Goal: Information Seeking & Learning: Learn about a topic

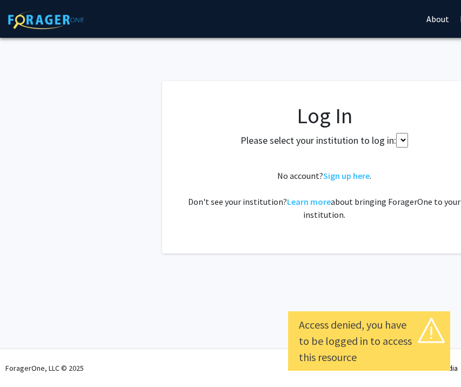
select select
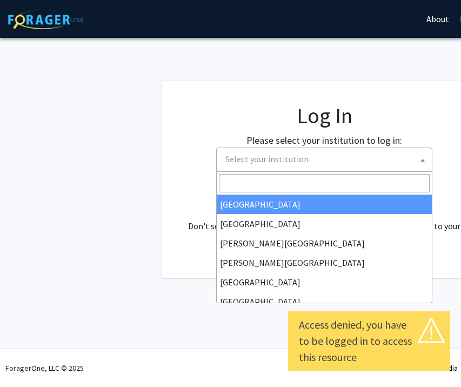
click at [325, 159] on span "Select your institution" at bounding box center [326, 159] width 211 height 22
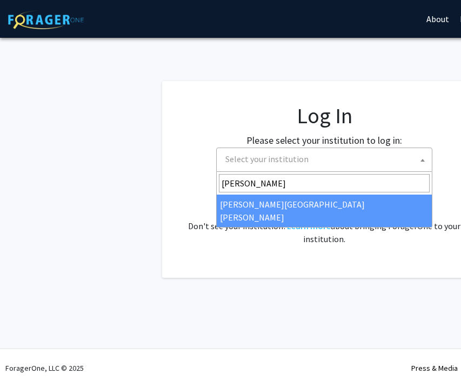
type input "JOHN"
select select "1"
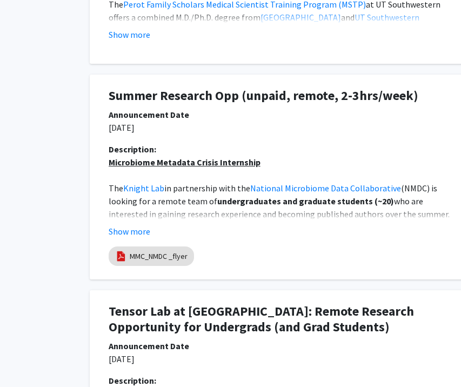
scroll to position [767, 144]
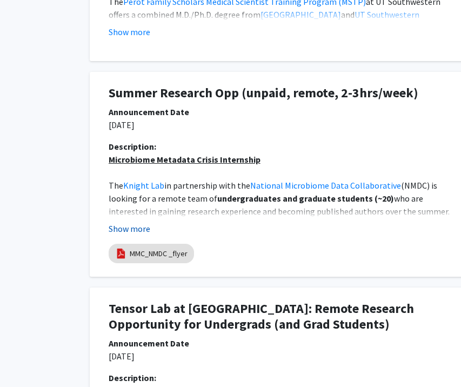
click at [146, 226] on button "Show more" at bounding box center [130, 228] width 42 height 13
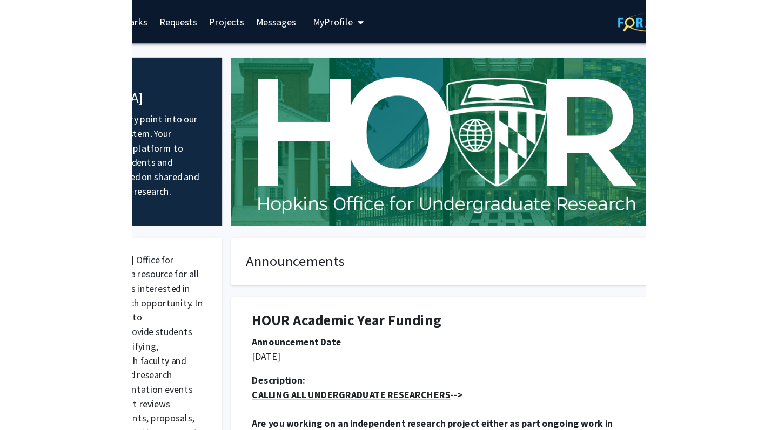
scroll to position [0, 0]
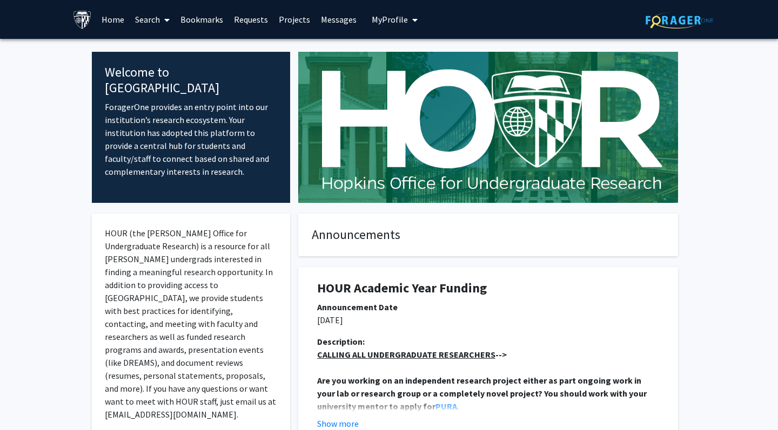
click at [160, 22] on span at bounding box center [165, 20] width 10 height 38
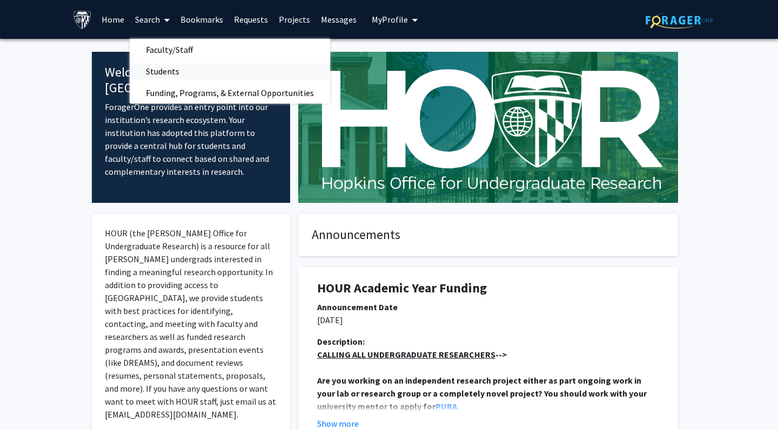
click at [178, 73] on span "Students" at bounding box center [163, 71] width 66 height 22
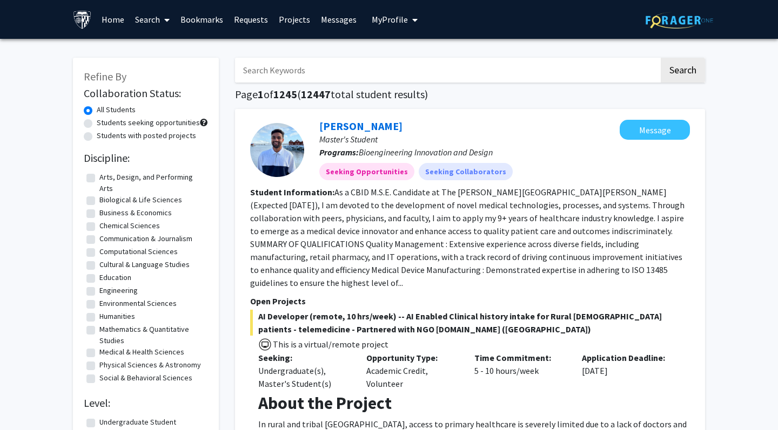
click at [165, 137] on label "Students with posted projects" at bounding box center [146, 135] width 99 height 11
click at [104, 137] on input "Students with posted projects" at bounding box center [100, 133] width 7 height 7
radio input "true"
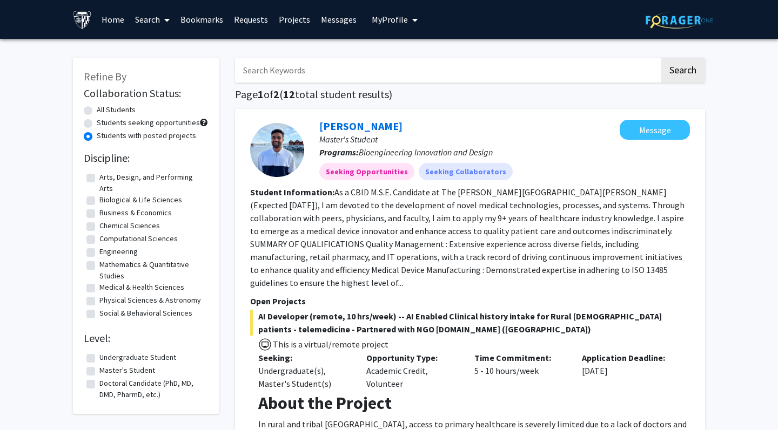
click at [93, 125] on div "Students seeking opportunities" at bounding box center [146, 123] width 124 height 13
click at [97, 125] on label "Students seeking opportunities" at bounding box center [148, 122] width 103 height 11
click at [97, 124] on input "Students seeking opportunities" at bounding box center [100, 120] width 7 height 7
radio input "true"
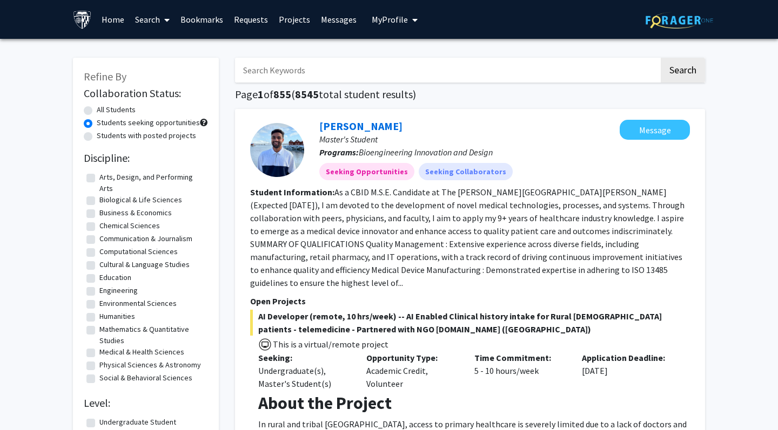
click at [160, 21] on span at bounding box center [165, 20] width 10 height 38
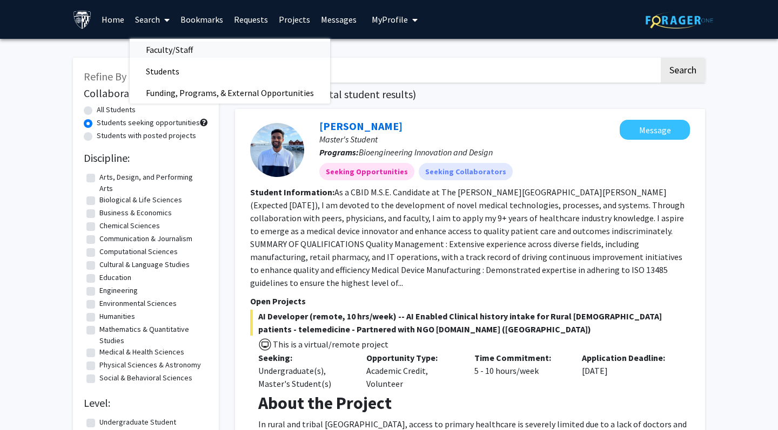
click at [171, 53] on span "Faculty/Staff" at bounding box center [169, 50] width 79 height 22
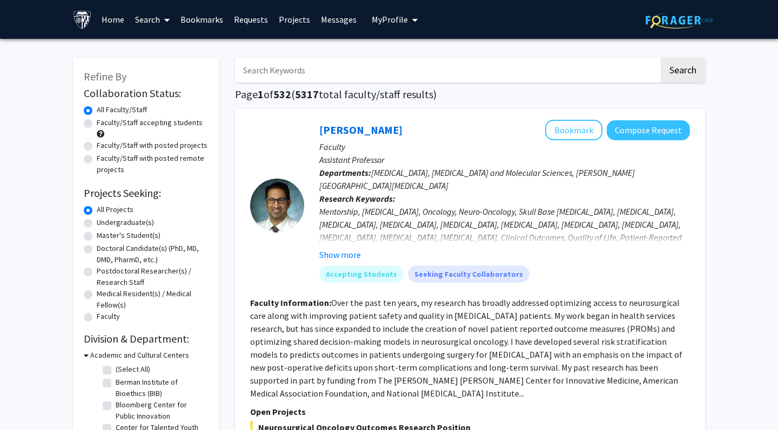
click at [172, 146] on label "Faculty/Staff with posted projects" at bounding box center [152, 145] width 111 height 11
click at [104, 146] on input "Faculty/Staff with posted projects" at bounding box center [100, 143] width 7 height 7
radio input "true"
click at [164, 124] on label "Faculty/Staff accepting students" at bounding box center [150, 122] width 106 height 11
click at [104, 124] on input "Faculty/Staff accepting students" at bounding box center [100, 120] width 7 height 7
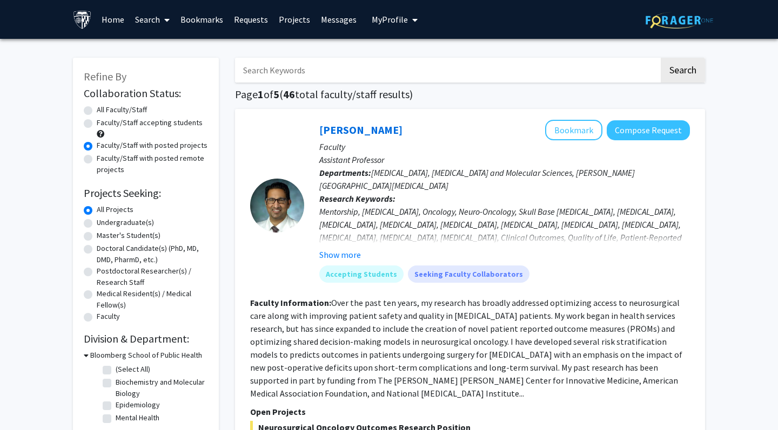
radio input "true"
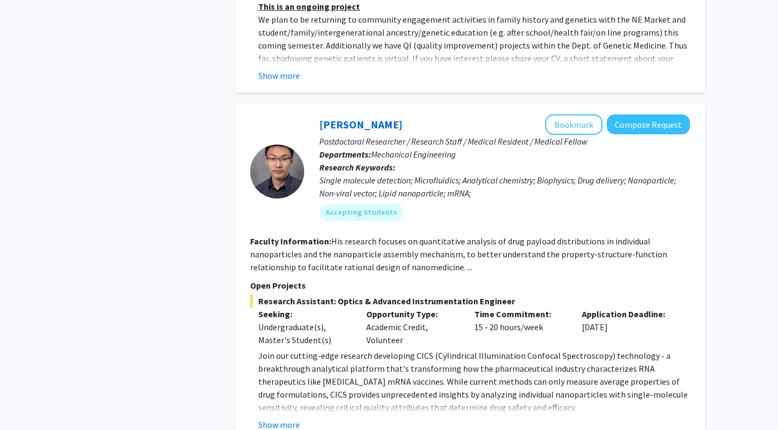
scroll to position [2885, 0]
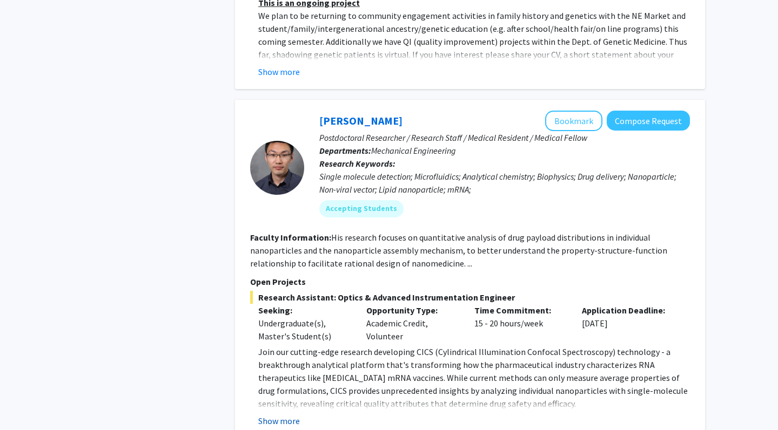
click at [296, 386] on button "Show more" at bounding box center [279, 421] width 42 height 13
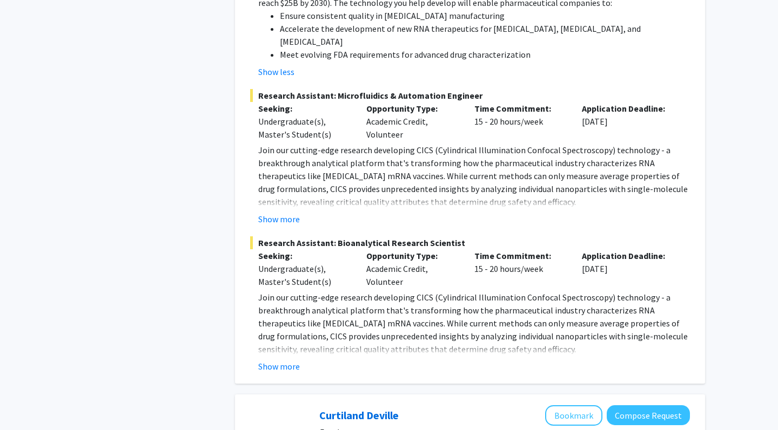
scroll to position [3598, 0]
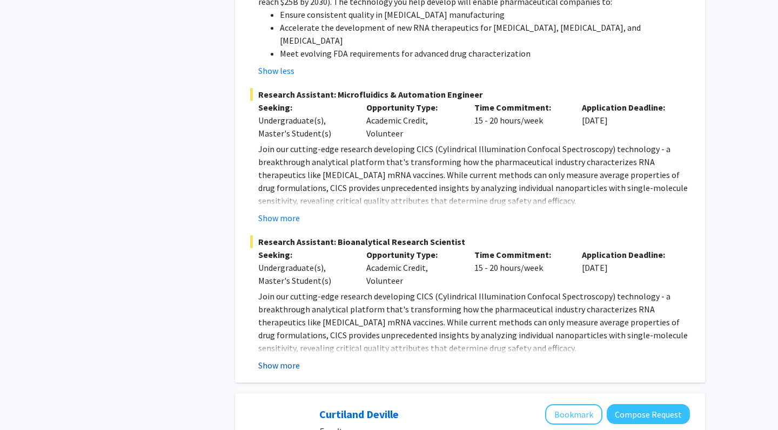
click at [290, 359] on button "Show more" at bounding box center [279, 365] width 42 height 13
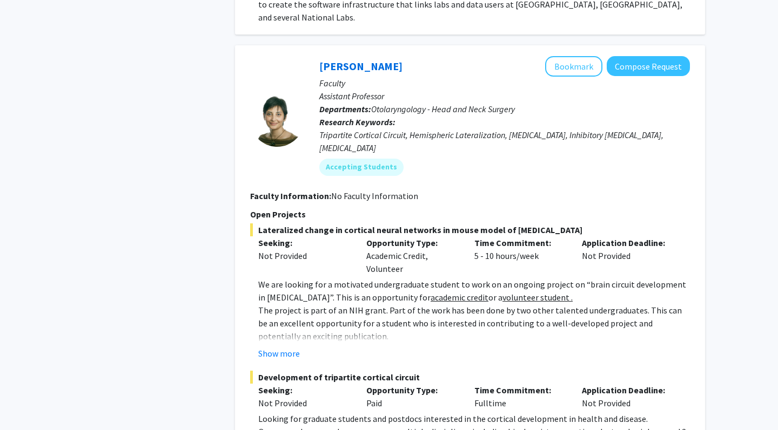
scroll to position [5889, 0]
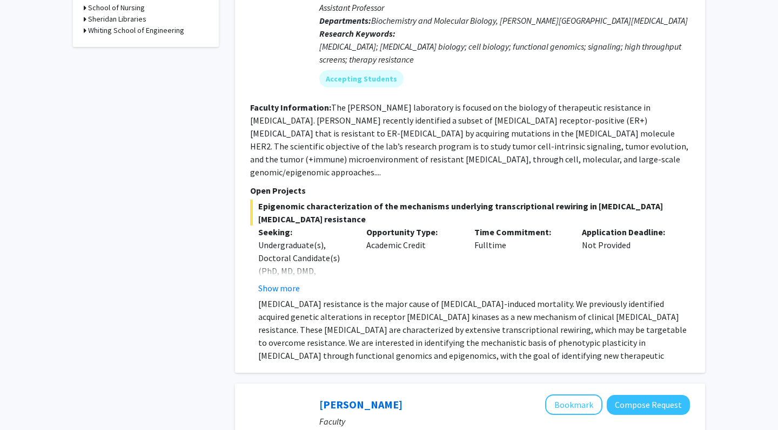
scroll to position [539, 0]
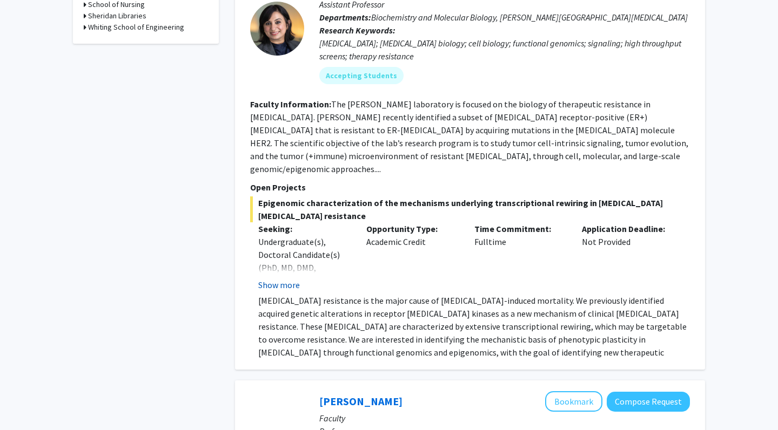
click at [283, 279] on button "Show more" at bounding box center [279, 285] width 42 height 13
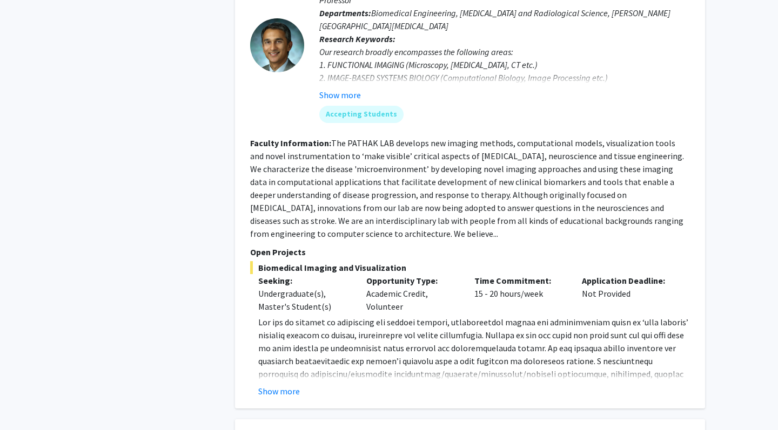
scroll to position [2389, 0]
click at [279, 384] on button "Show more" at bounding box center [279, 390] width 42 height 13
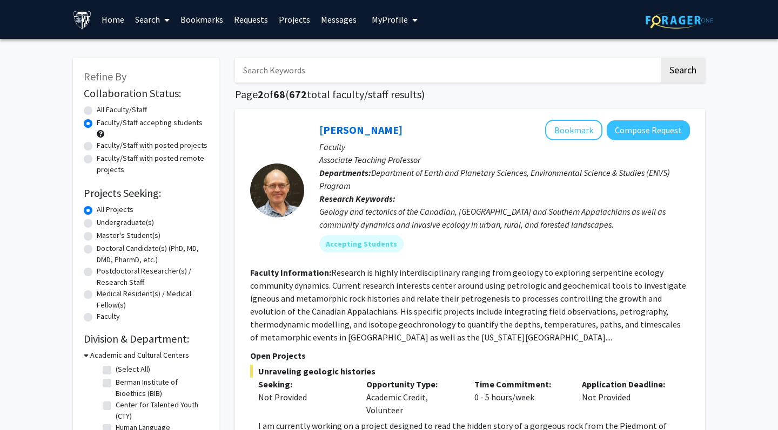
scroll to position [0, 0]
click at [316, 76] on input "Search Keywords" at bounding box center [447, 70] width 424 height 25
type input "emergency med"
click at [460, 72] on button "Search" at bounding box center [682, 70] width 44 height 25
radio input "true"
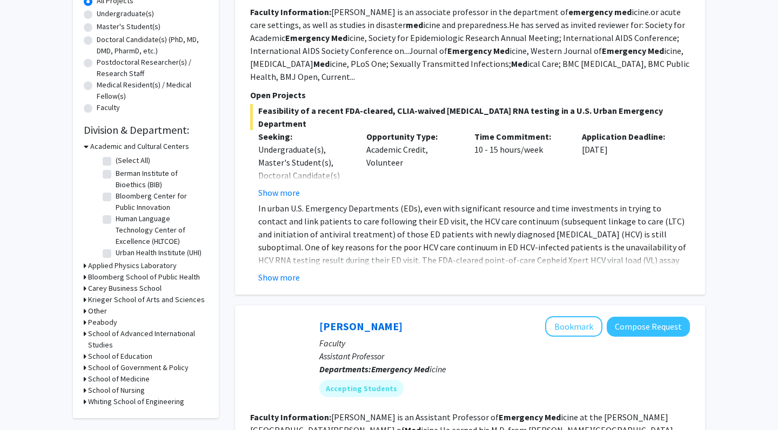
scroll to position [215, 0]
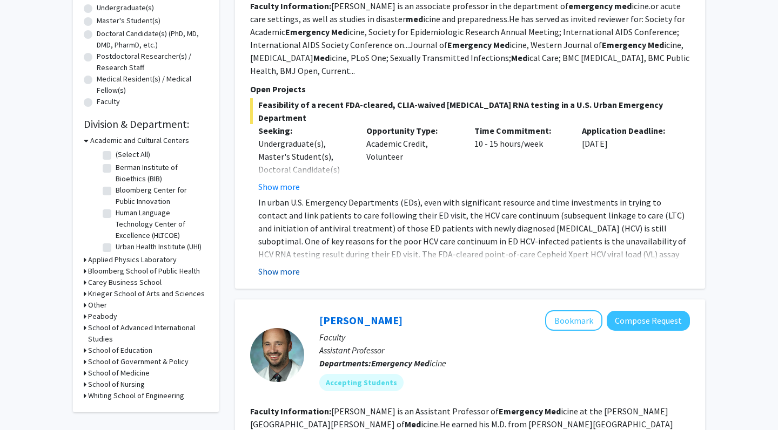
click at [287, 265] on button "Show more" at bounding box center [279, 271] width 42 height 13
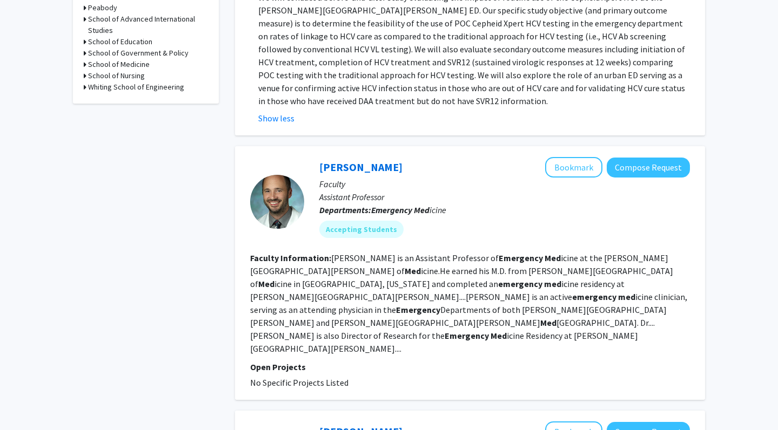
scroll to position [529, 0]
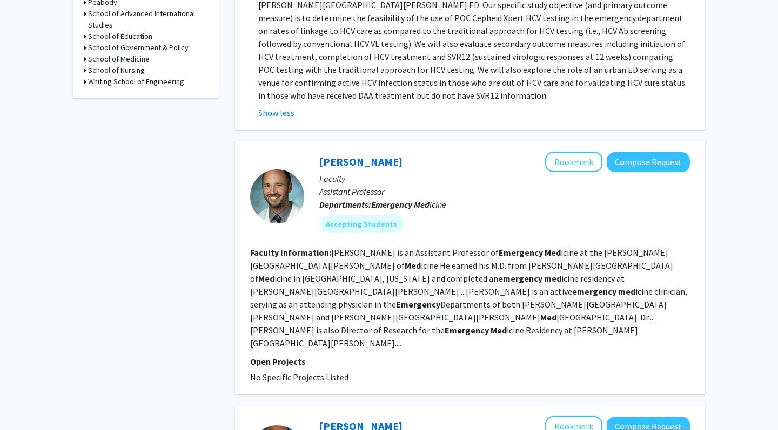
click at [460, 283] on fg-read-more "[PERSON_NAME] is an Assistant Professor of Emergency Med icine at the [PERSON_N…" at bounding box center [468, 298] width 437 height 102
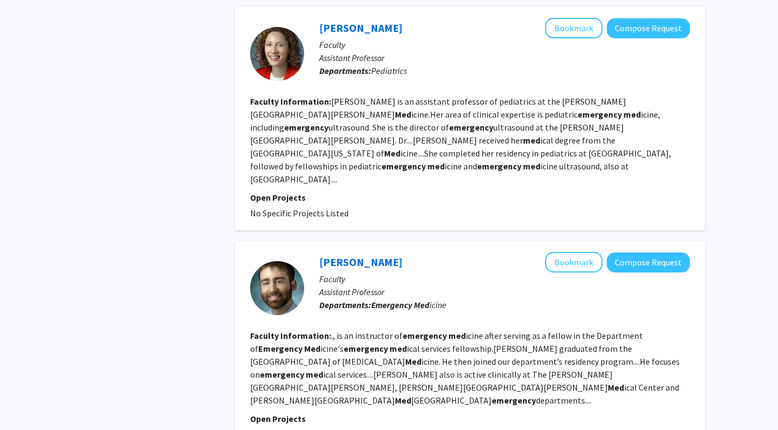
scroll to position [2268, 0]
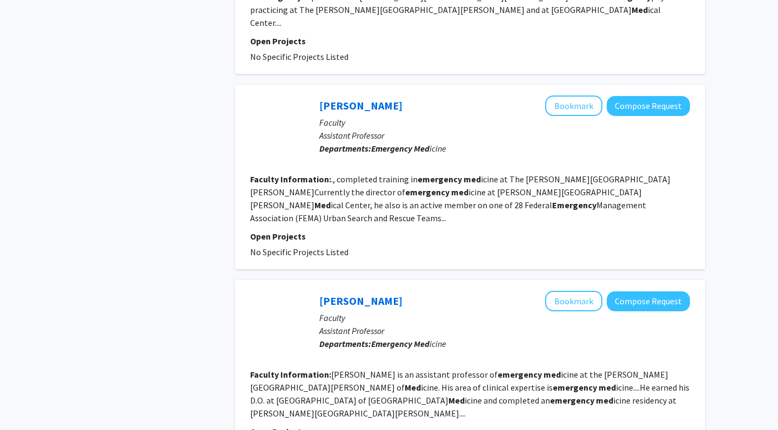
scroll to position [1916, 0]
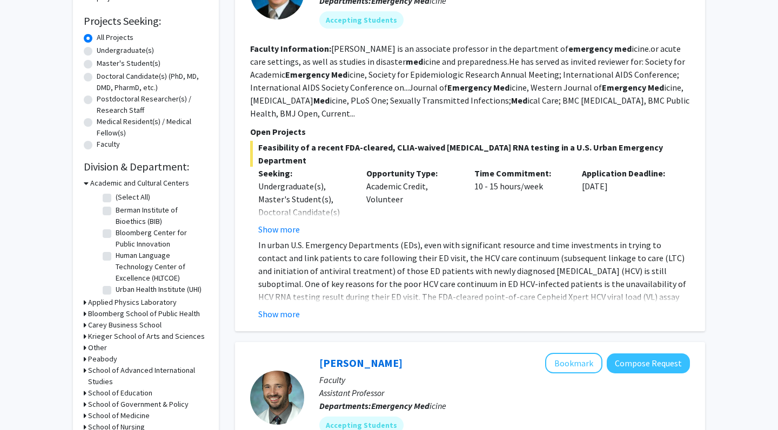
scroll to position [188, 0]
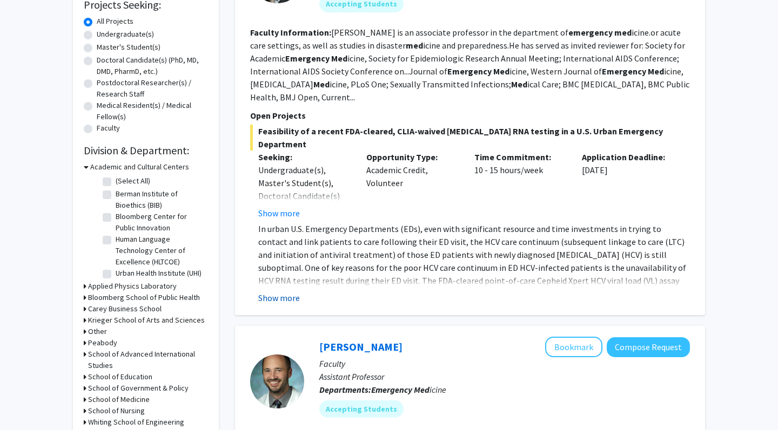
click at [295, 292] on button "Show more" at bounding box center [279, 298] width 42 height 13
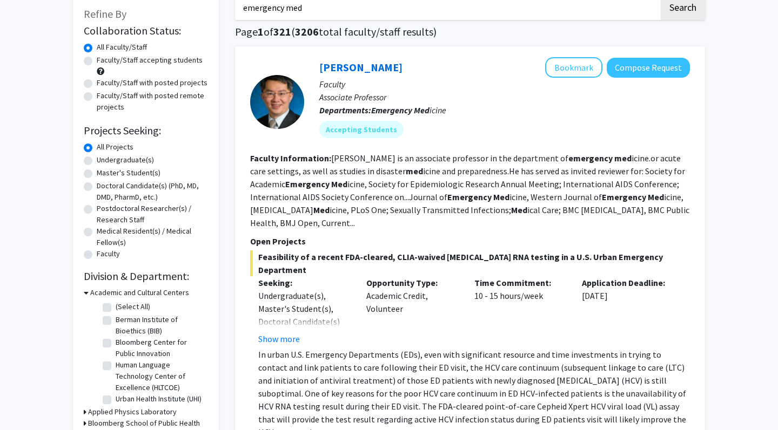
scroll to position [60, 0]
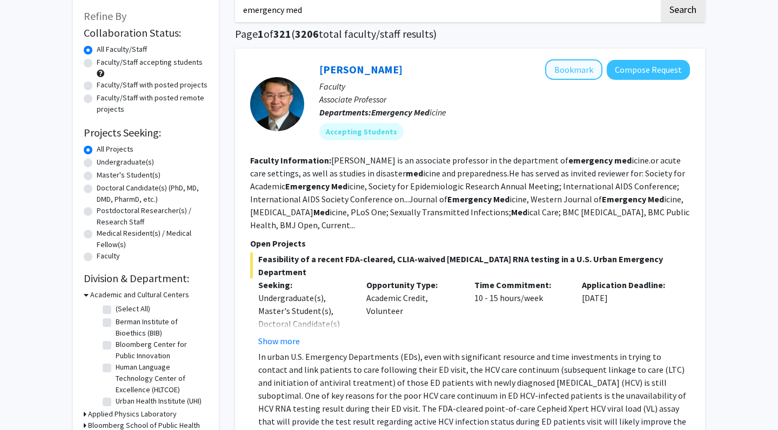
click at [460, 73] on button "Bookmark" at bounding box center [573, 69] width 57 height 21
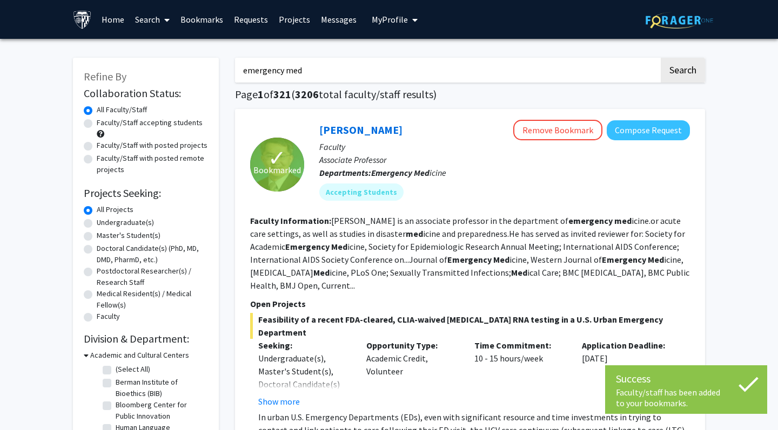
scroll to position [0, 0]
click at [332, 68] on input "emergency med" at bounding box center [447, 70] width 424 height 25
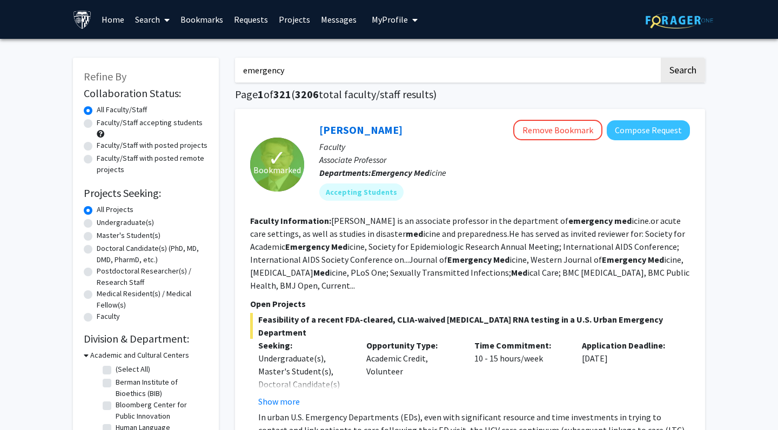
type input "emergency"
click at [460, 72] on button "Search" at bounding box center [682, 70] width 44 height 25
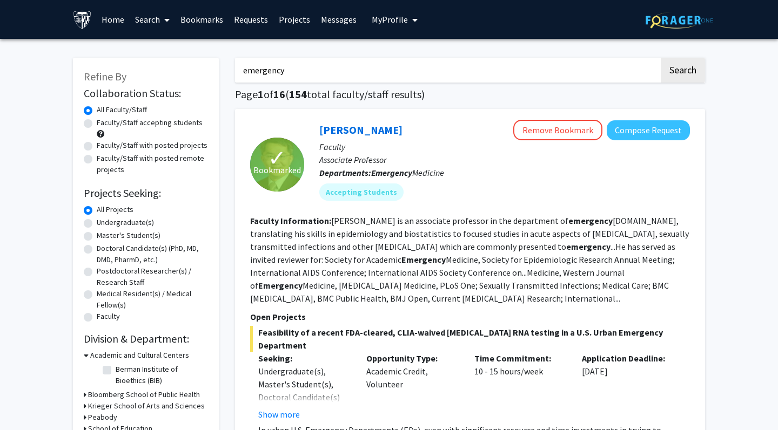
click at [92, 152] on div "Faculty/Staff with posted projects" at bounding box center [146, 146] width 124 height 13
click at [97, 150] on label "Faculty/Staff with posted projects" at bounding box center [152, 145] width 111 height 11
click at [97, 147] on input "Faculty/Staff with posted projects" at bounding box center [100, 143] width 7 height 7
radio input "true"
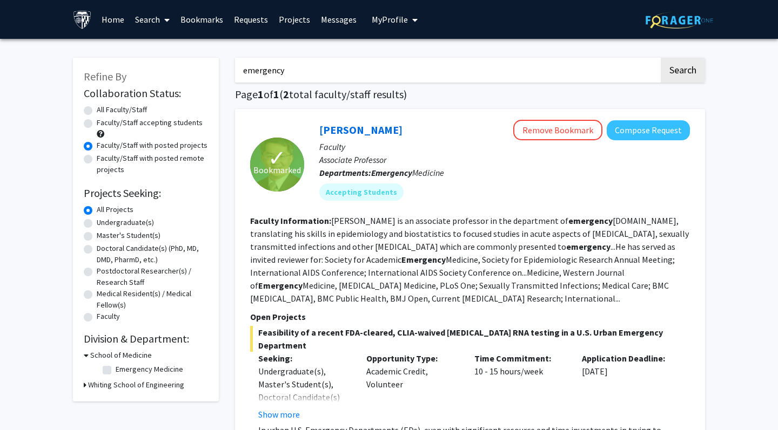
click at [147, 23] on link "Search" at bounding box center [152, 20] width 45 height 38
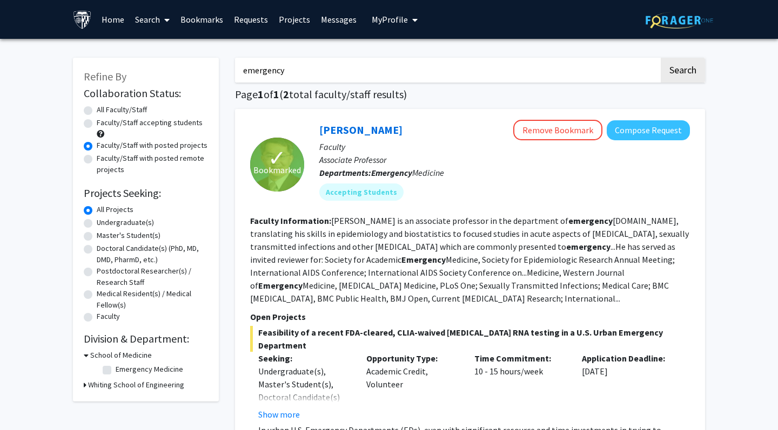
drag, startPoint x: 286, startPoint y: 72, endPoint x: 198, endPoint y: 70, distance: 87.5
type input "ems"
click at [460, 72] on button "Search" at bounding box center [682, 70] width 44 height 25
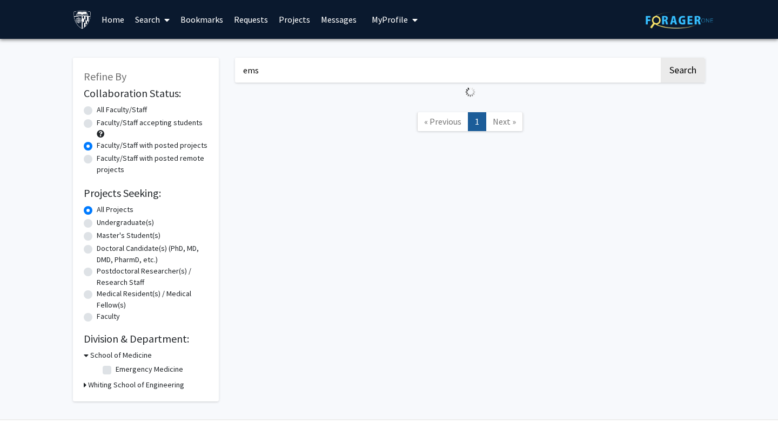
radio input "true"
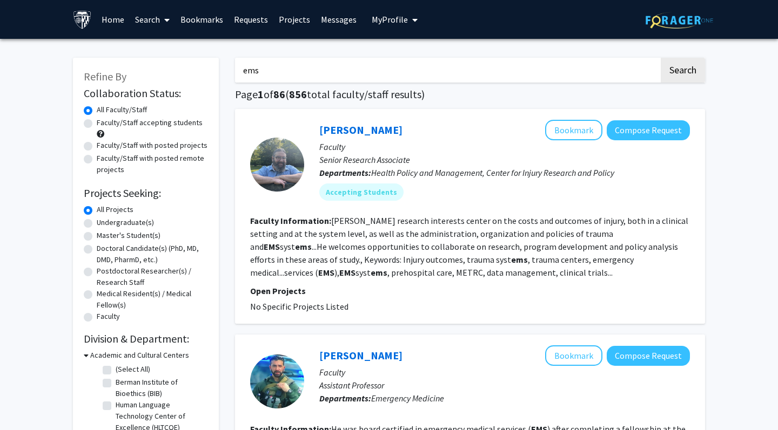
click at [117, 148] on label "Faculty/Staff with posted projects" at bounding box center [152, 145] width 111 height 11
click at [104, 147] on input "Faculty/Staff with posted projects" at bounding box center [100, 143] width 7 height 7
radio input "true"
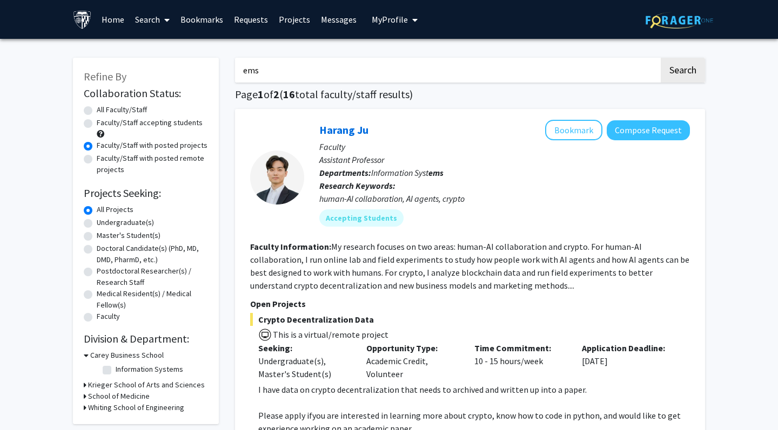
click at [137, 221] on label "Undergraduate(s)" at bounding box center [125, 222] width 57 height 11
click at [104, 221] on input "Undergraduate(s)" at bounding box center [100, 220] width 7 height 7
radio input "true"
click at [275, 73] on input "ems" at bounding box center [447, 70] width 424 height 25
type input "e"
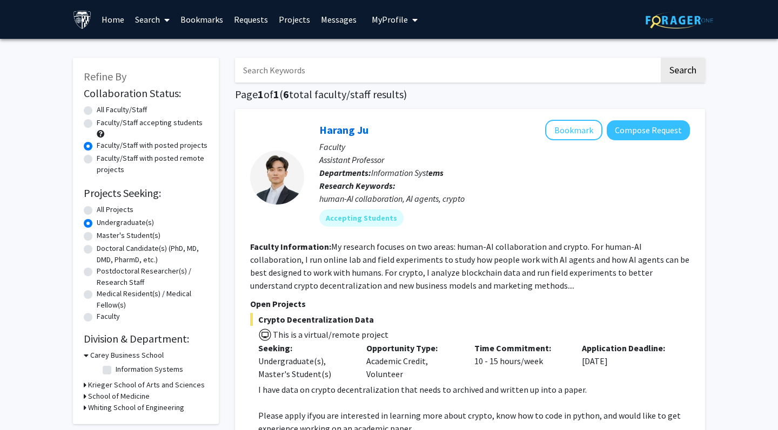
click at [460, 72] on button "Search" at bounding box center [682, 70] width 44 height 25
radio input "true"
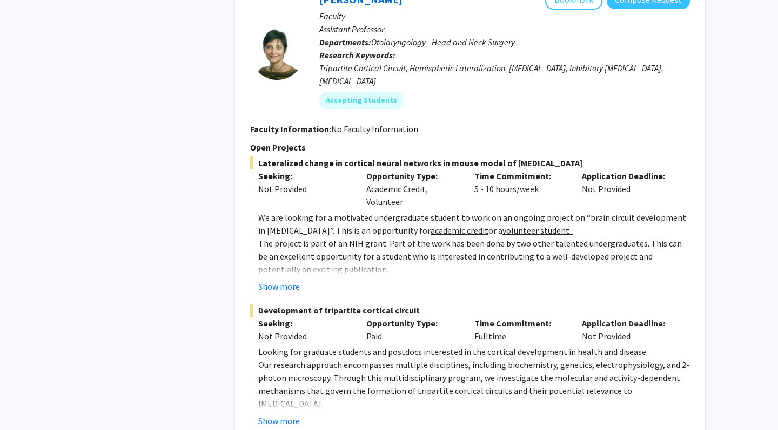
scroll to position [5176, 0]
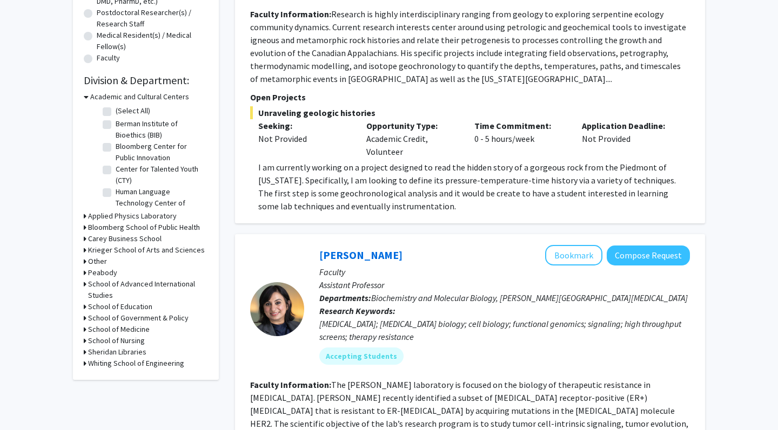
scroll to position [264, 0]
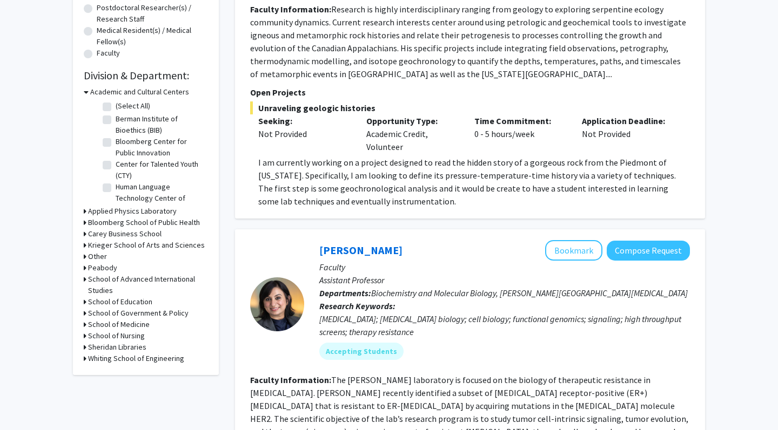
click at [109, 324] on h3 "School of Medicine" at bounding box center [119, 324] width 62 height 11
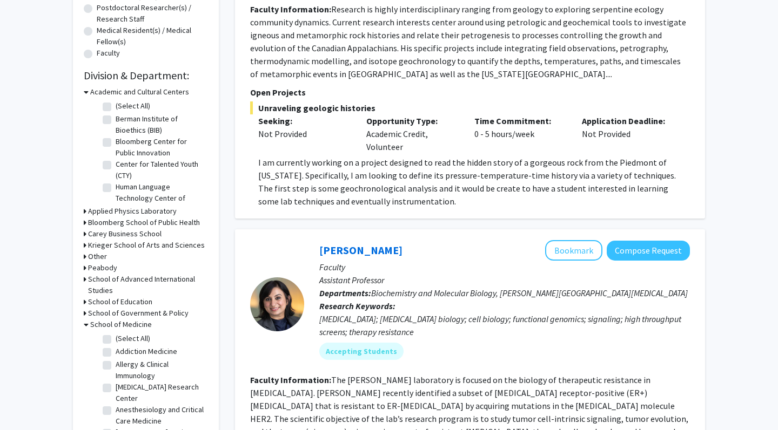
scroll to position [0, 0]
click at [116, 342] on label "(Select All)" at bounding box center [133, 338] width 35 height 11
click at [116, 340] on input "(Select All)" at bounding box center [119, 336] width 7 height 7
checkbox input "true"
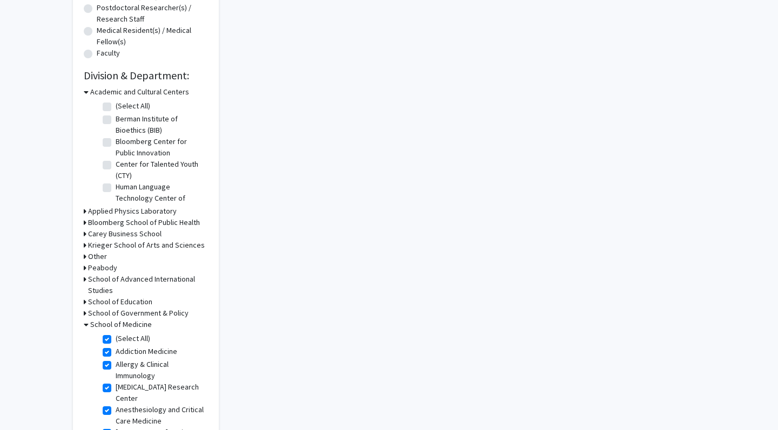
checkbox input "true"
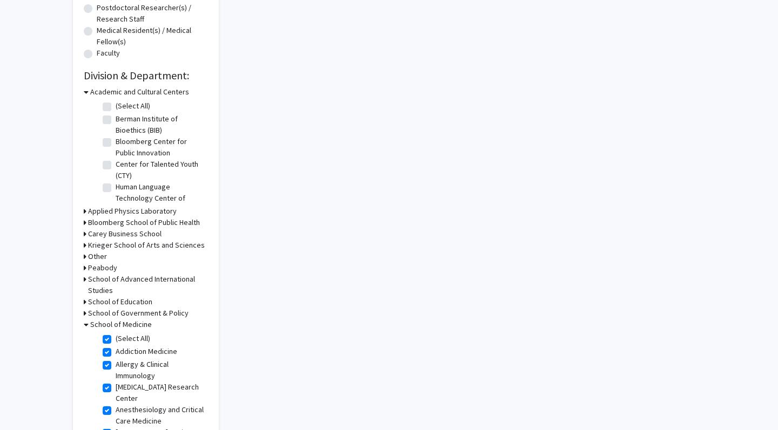
checkbox input "true"
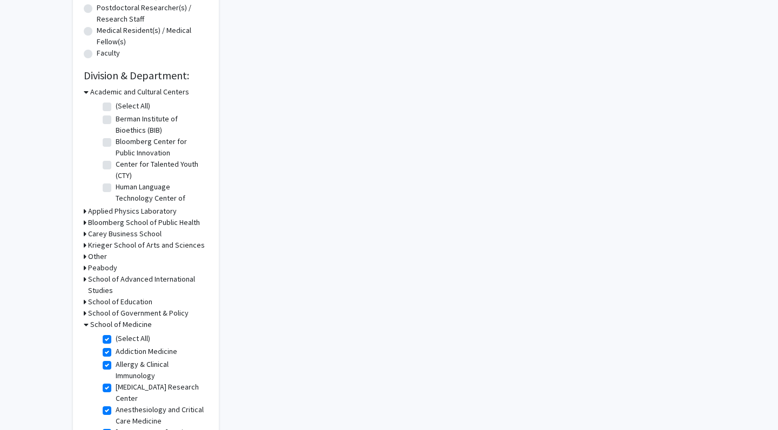
checkbox input "true"
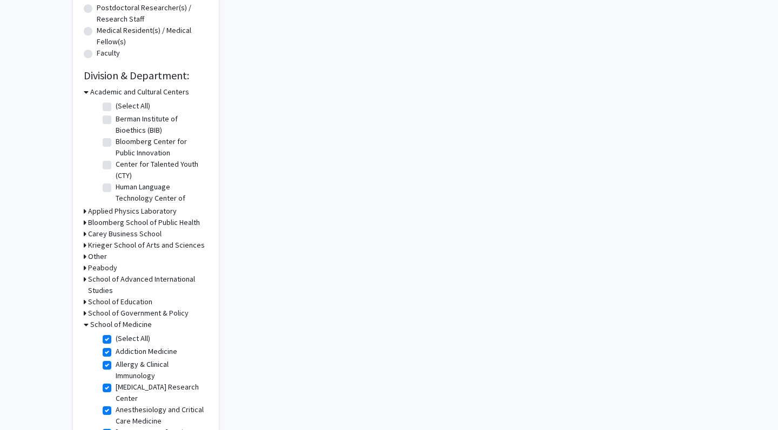
checkbox input "true"
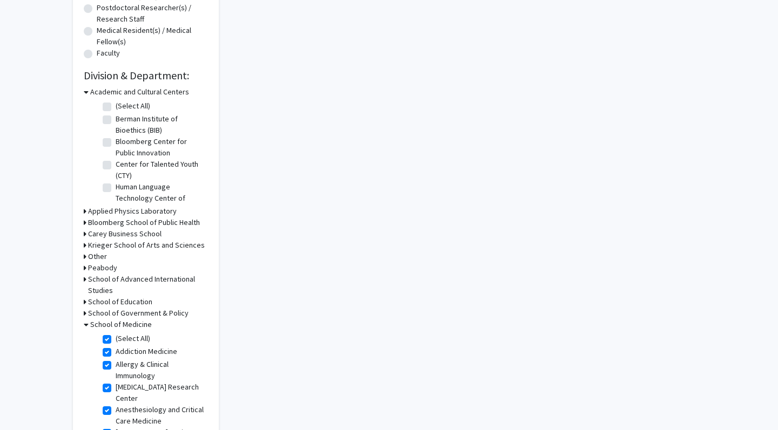
checkbox input "true"
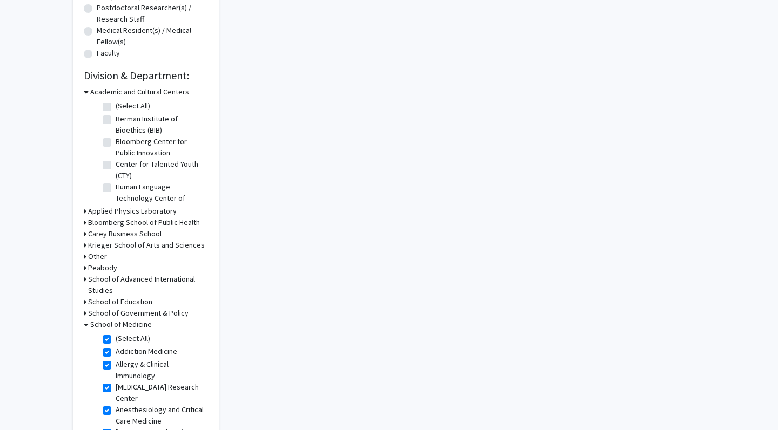
checkbox input "true"
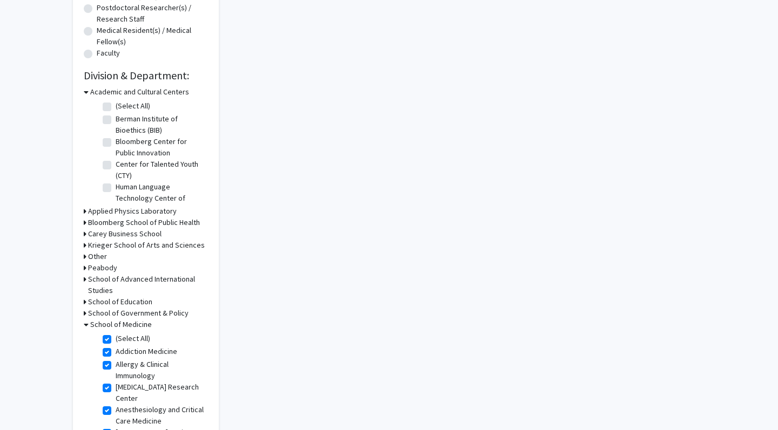
checkbox input "true"
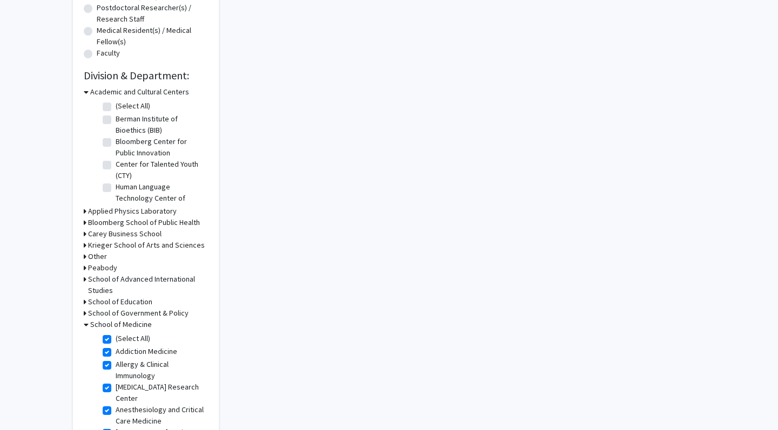
checkbox input "true"
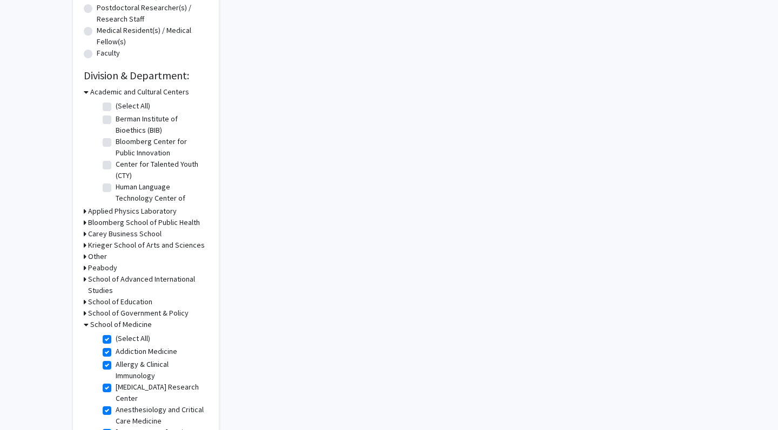
checkbox input "true"
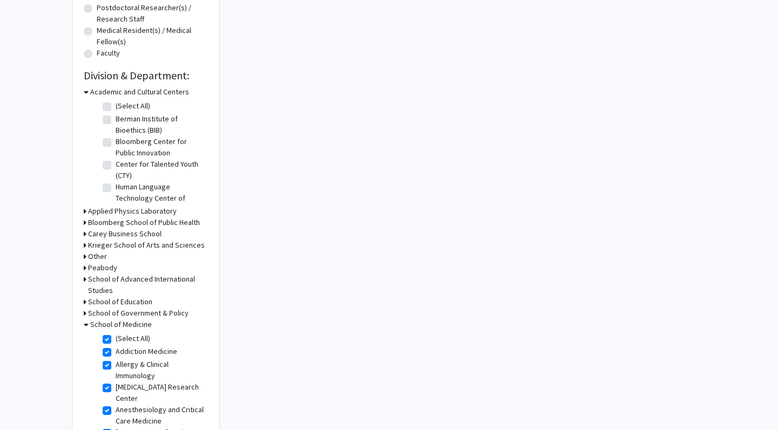
checkbox input "true"
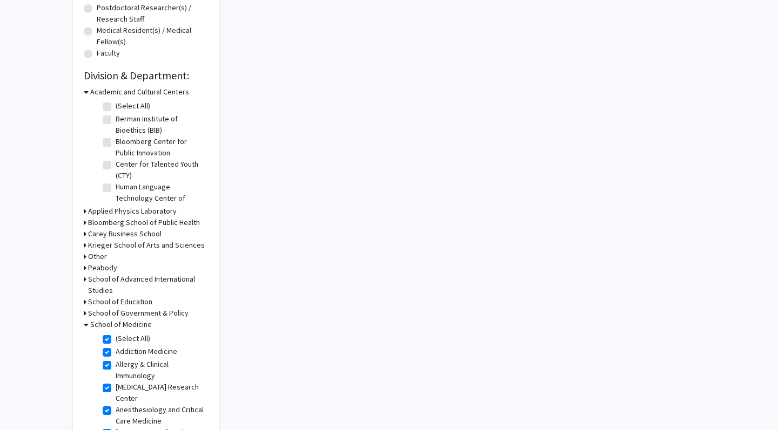
checkbox input "true"
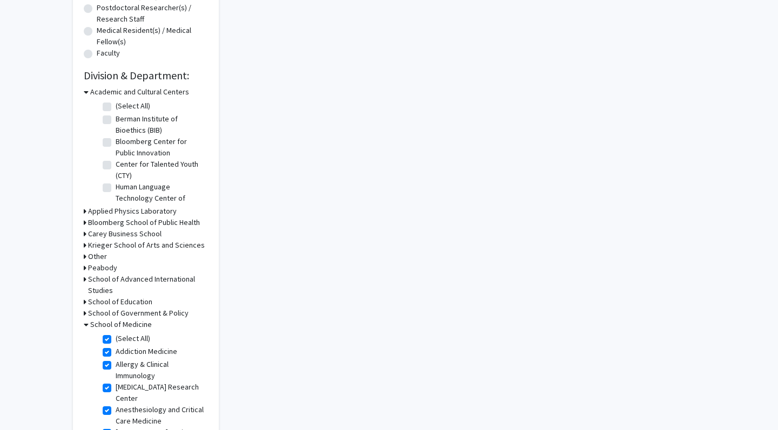
checkbox input "true"
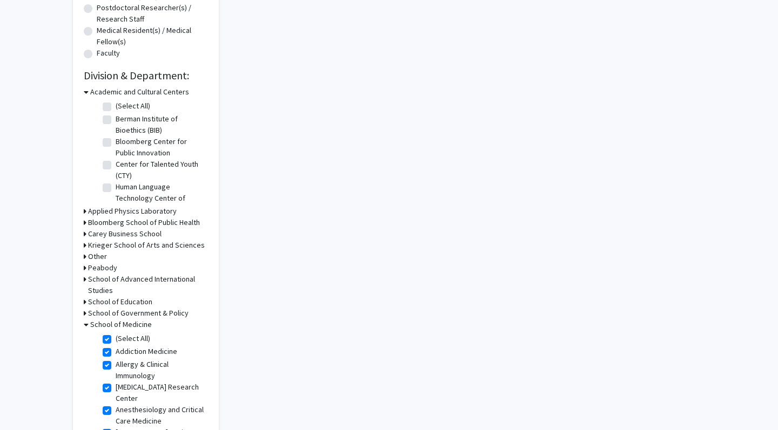
checkbox input "true"
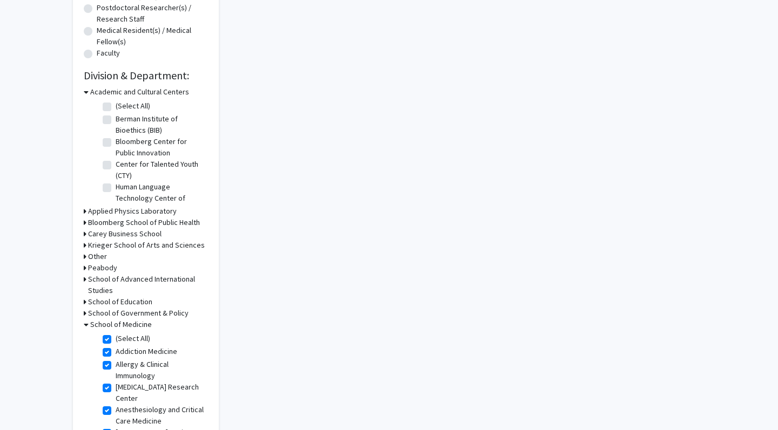
checkbox input "true"
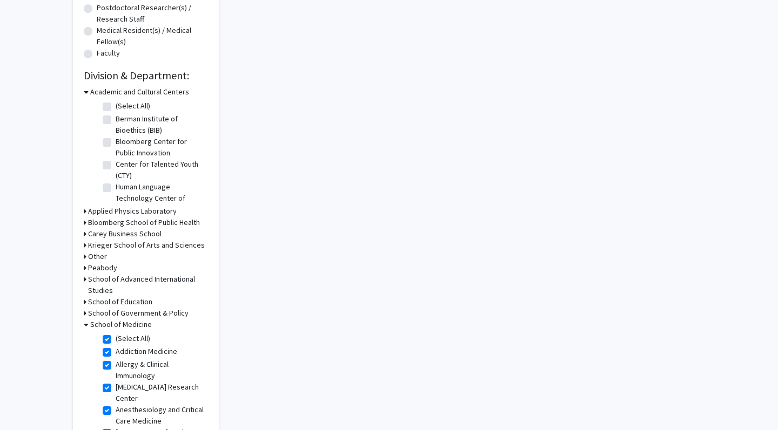
checkbox input "true"
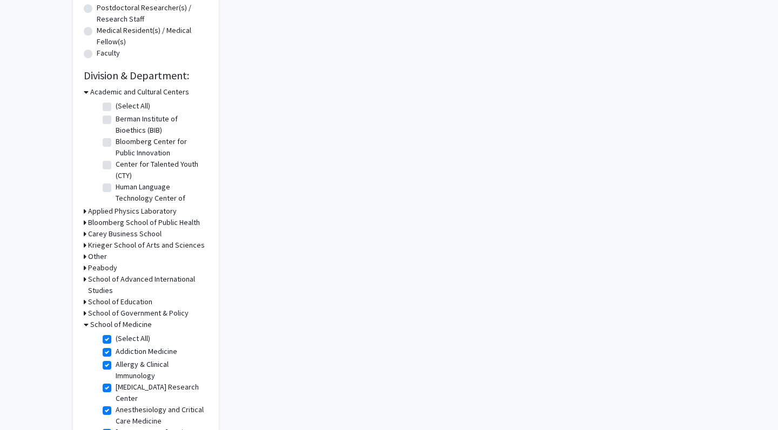
checkbox input "true"
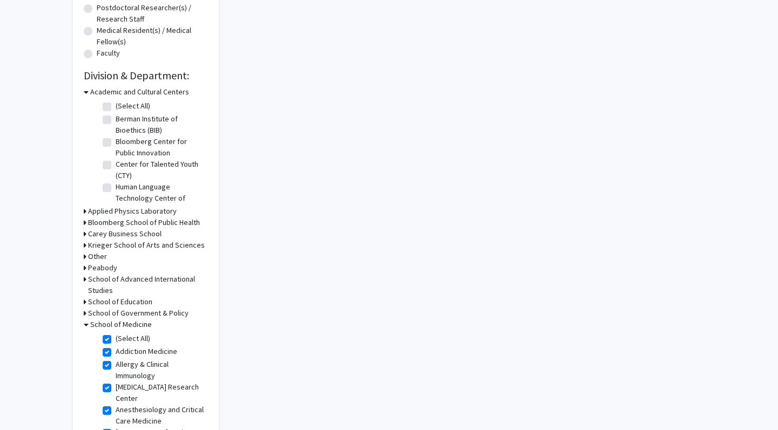
checkbox input "true"
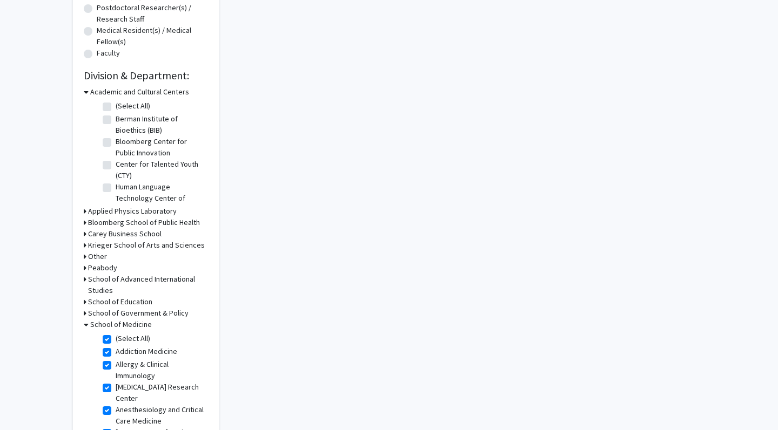
checkbox input "true"
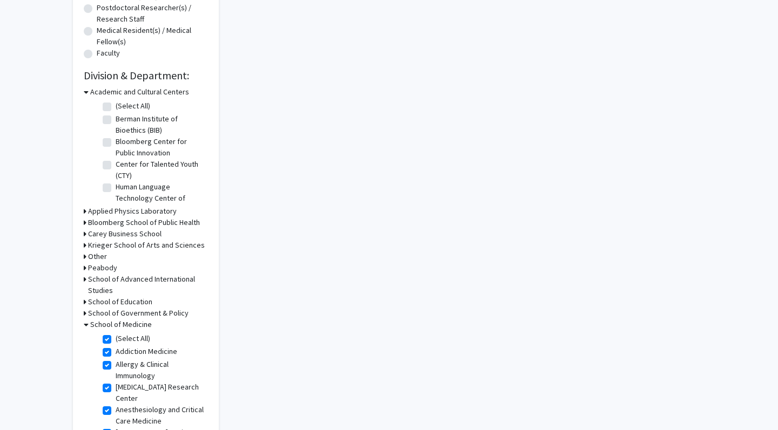
checkbox input "true"
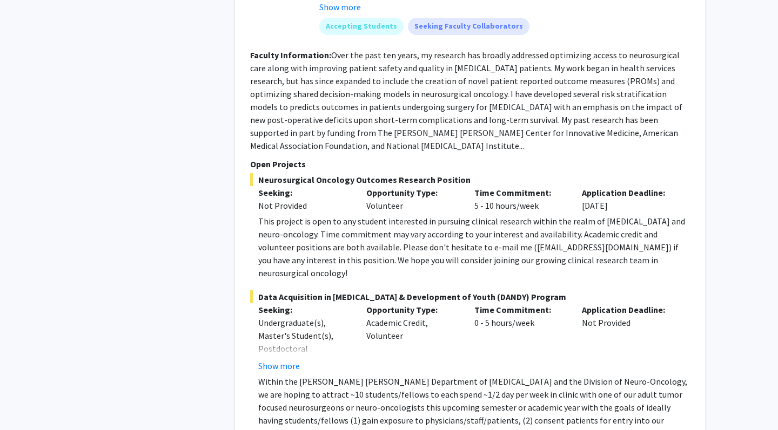
scroll to position [3232, 0]
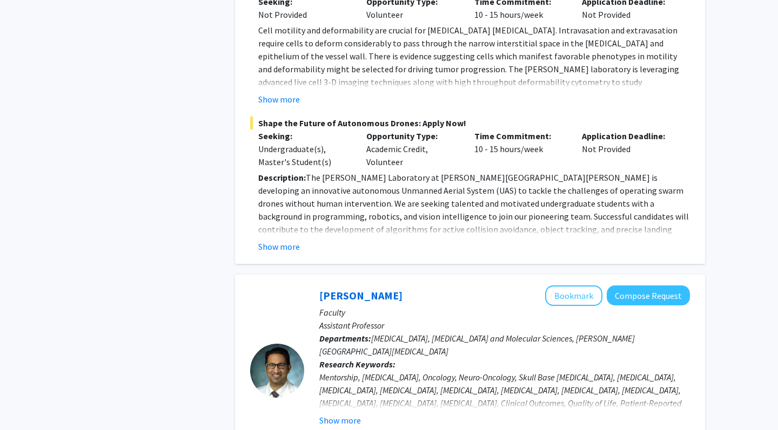
scroll to position [2817, 0]
click at [460, 286] on button "Bookmark" at bounding box center [573, 296] width 57 height 21
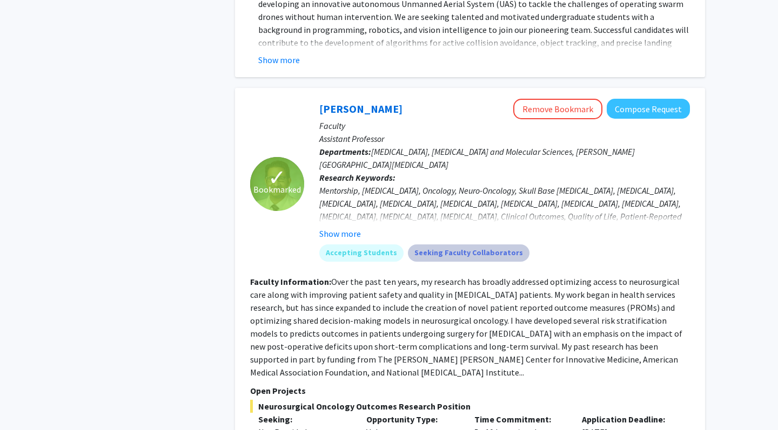
scroll to position [3004, 0]
